Goal: Task Accomplishment & Management: Manage account settings

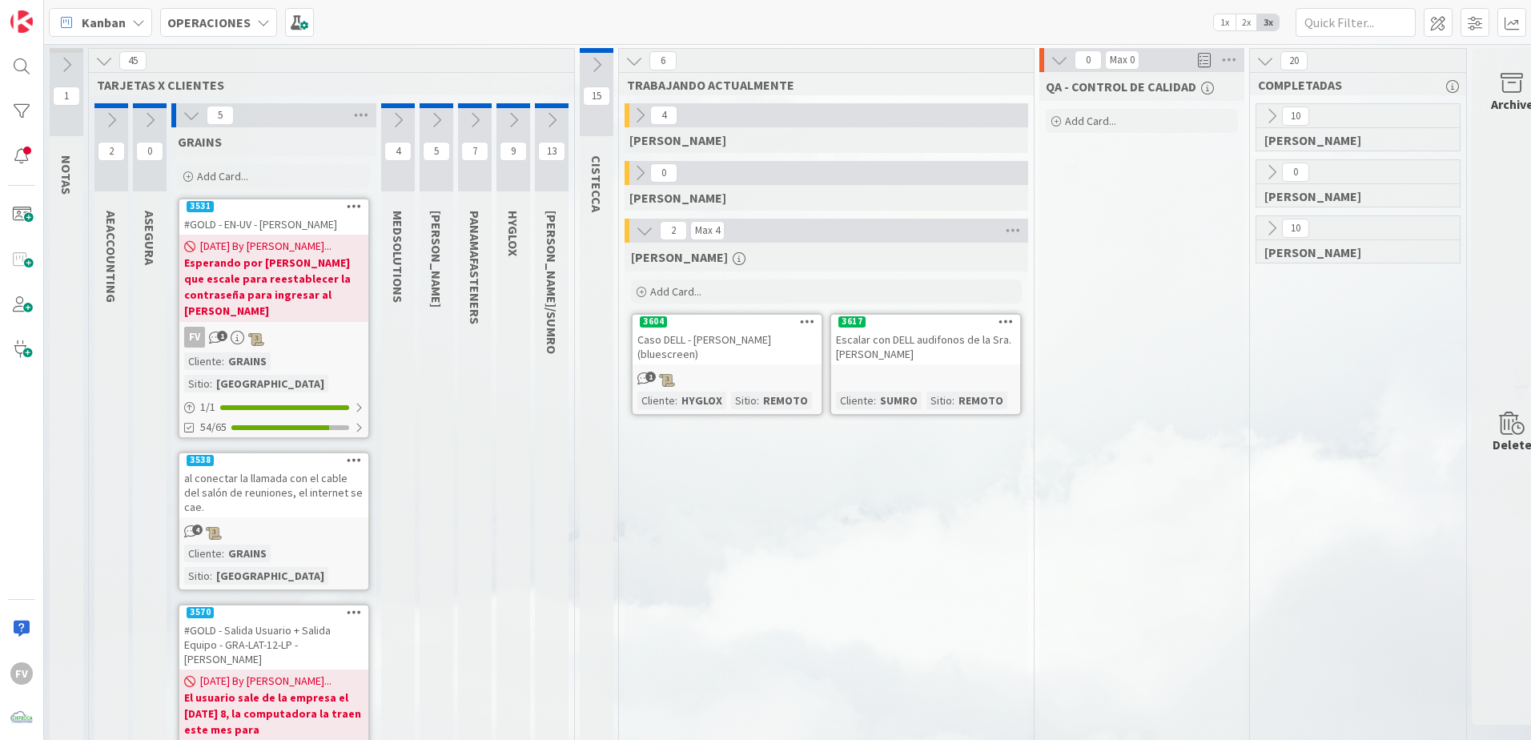
click at [930, 500] on div "[PERSON_NAME] Add Card... 3617 Escalar con DELL audifonos de la Sra. [PERSON_NA…" at bounding box center [827, 746] width 404 height 1006
click at [189, 113] on icon at bounding box center [192, 115] width 18 height 18
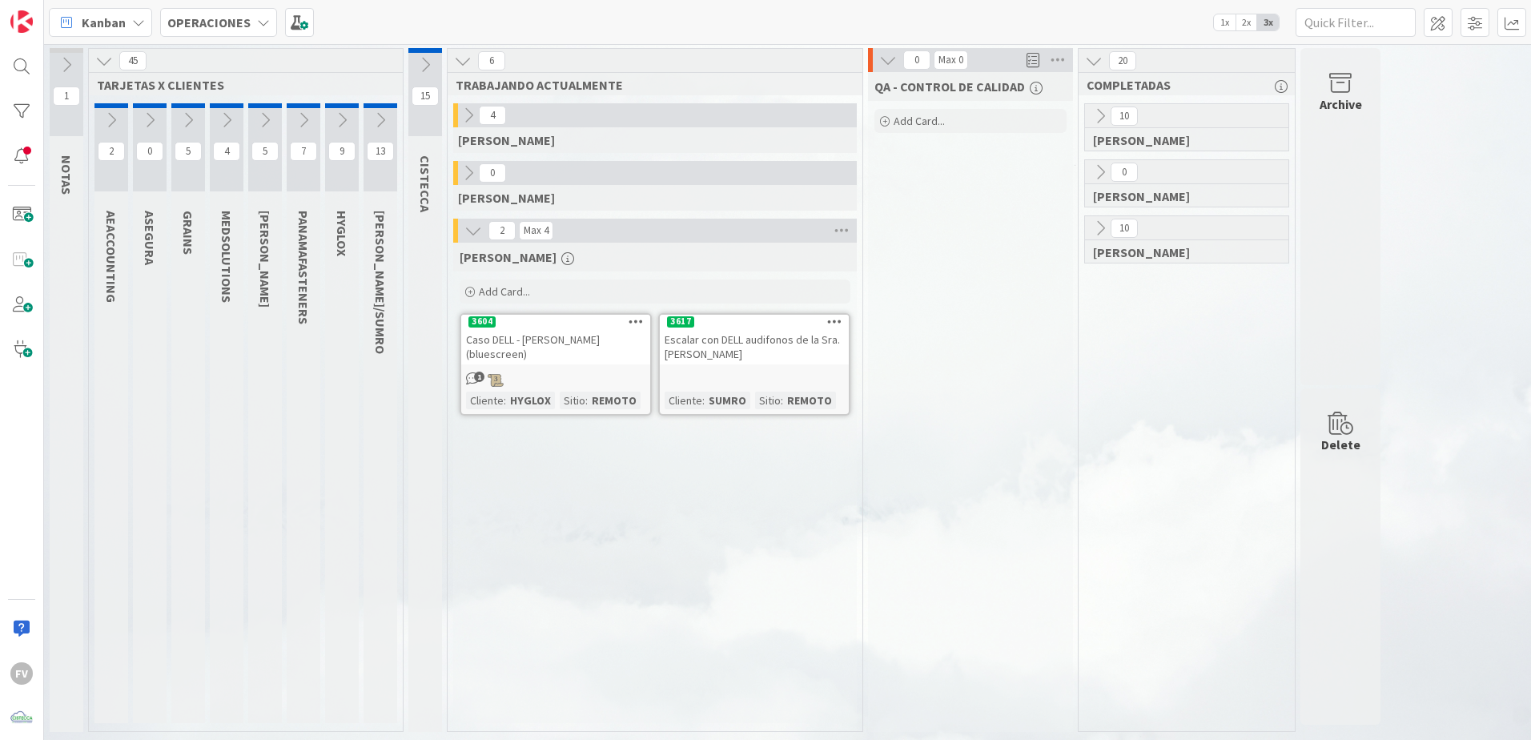
click at [851, 623] on div "[PERSON_NAME] Add Card... 3617 Escalar con DELL audifonos de la Sra. [PERSON_NA…" at bounding box center [655, 483] width 404 height 480
click at [99, 63] on icon at bounding box center [104, 61] width 18 height 18
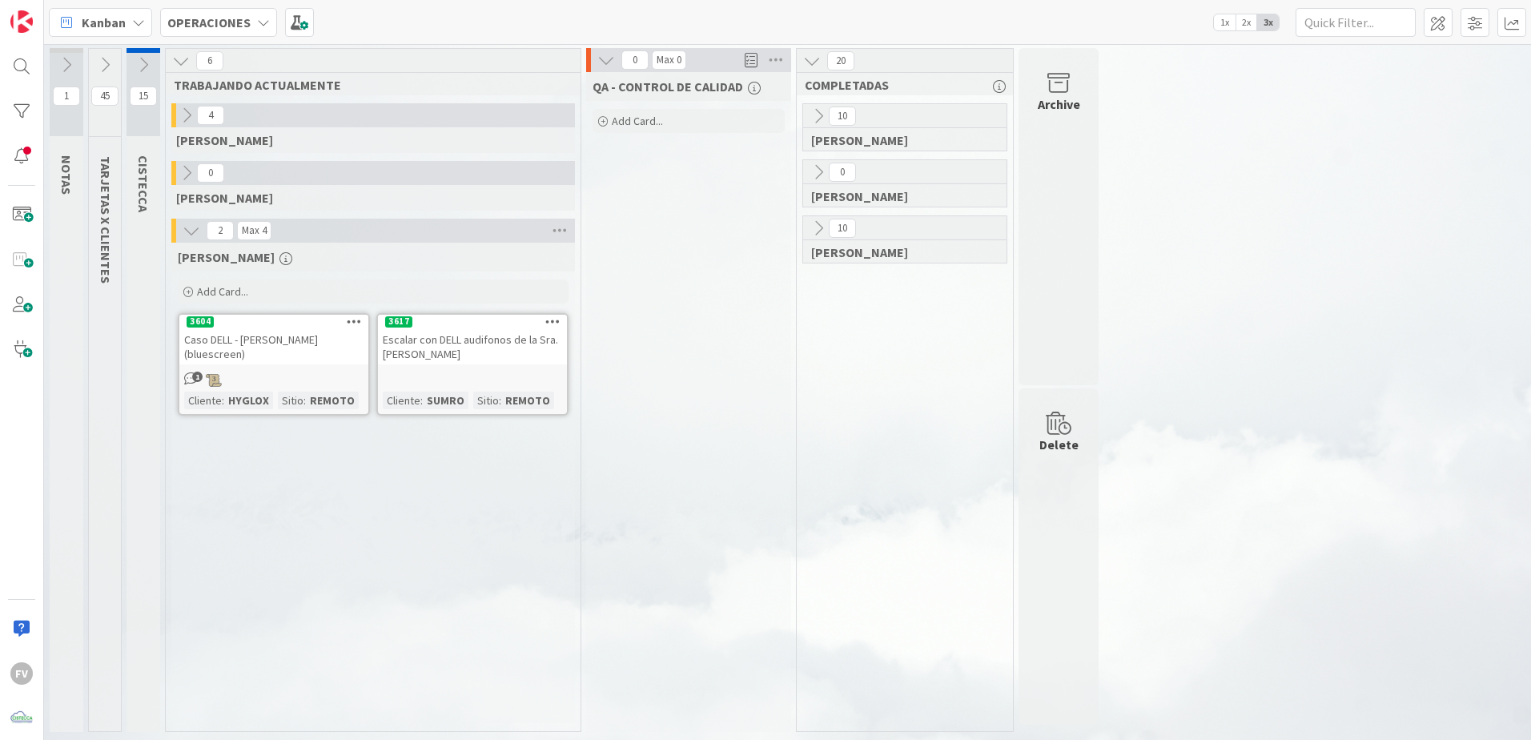
click at [702, 455] on div "QA - CONTROL DE CALIDAD Add Card..." at bounding box center [688, 402] width 205 height 660
click at [192, 228] on icon at bounding box center [192, 231] width 18 height 18
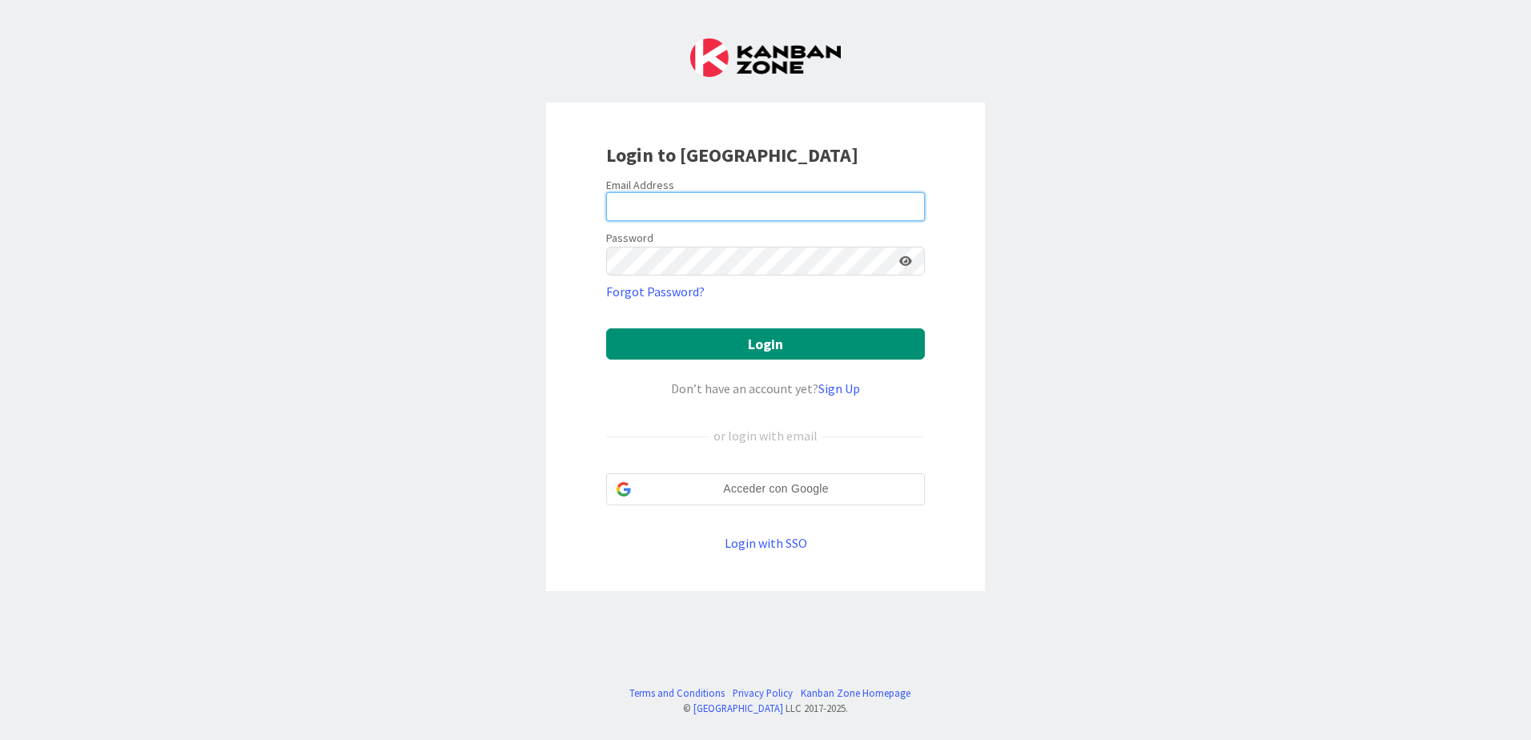
type input "[EMAIL_ADDRESS][DOMAIN_NAME]"
